Goal: Task Accomplishment & Management: Use online tool/utility

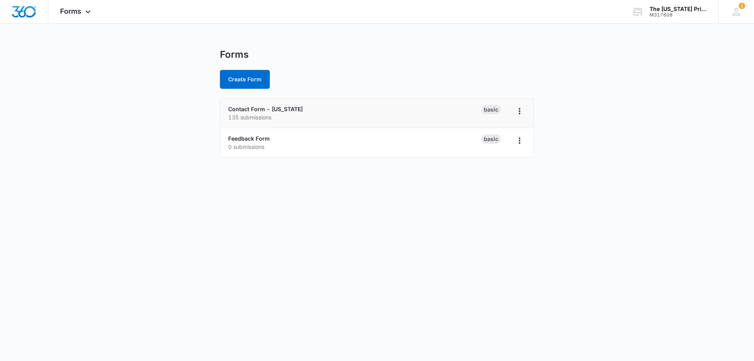
click at [363, 114] on p "135 submissions" at bounding box center [354, 117] width 253 height 8
click at [288, 110] on link "Contact Form - [US_STATE]" at bounding box center [265, 109] width 75 height 7
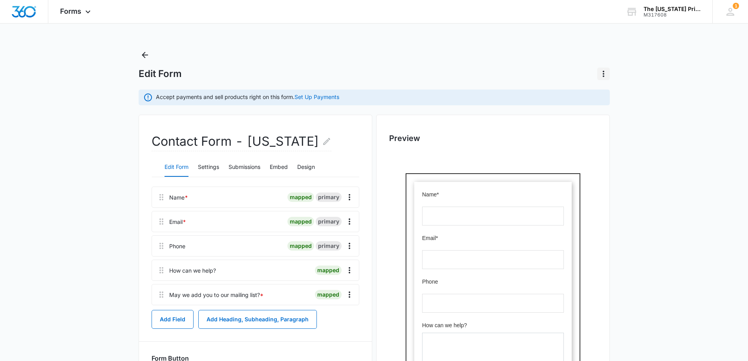
click at [606, 75] on icon "Actions" at bounding box center [603, 73] width 9 height 9
click at [460, 119] on div "Preview" at bounding box center [493, 306] width 234 height 383
click at [148, 58] on icon "Back" at bounding box center [144, 54] width 9 height 9
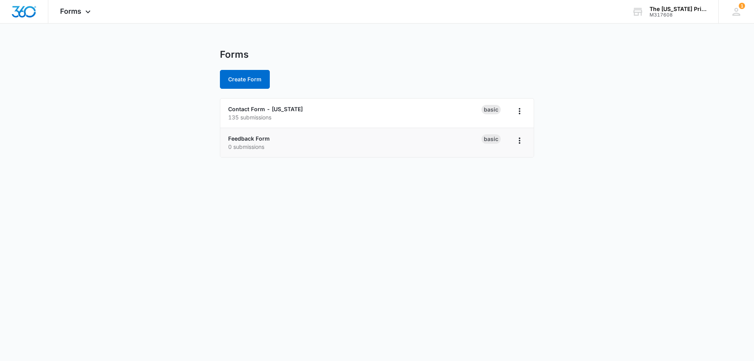
click at [298, 147] on p "0 submissions" at bounding box center [354, 147] width 253 height 8
click at [517, 141] on icon "Overflow Menu" at bounding box center [519, 140] width 9 height 9
click at [418, 131] on li "Feedback Form 0 submissions Basic Rename Duplicate Delete" at bounding box center [376, 142] width 313 height 29
click at [249, 140] on link "Feedback Form" at bounding box center [249, 138] width 42 height 7
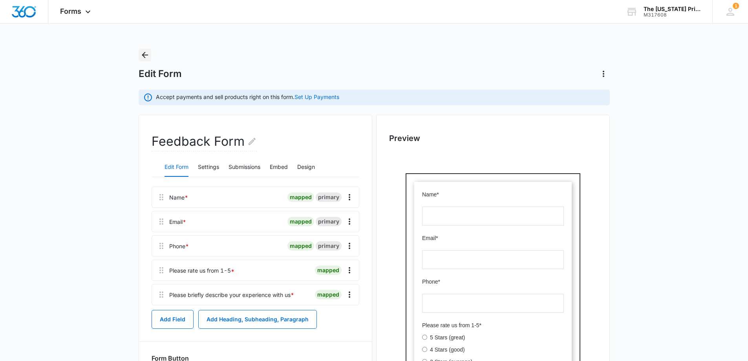
click at [150, 59] on button "Back" at bounding box center [145, 55] width 13 height 13
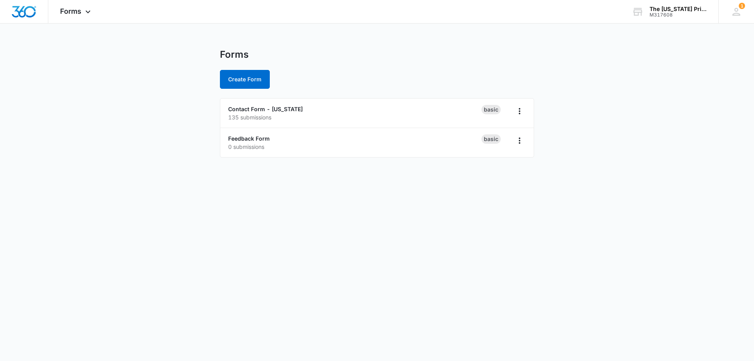
click at [626, 73] on main "Forms Create Form Contact Form - [US_STATE] 135 submissions Basic Feedback Form…" at bounding box center [377, 108] width 754 height 118
